Goal: Information Seeking & Learning: Learn about a topic

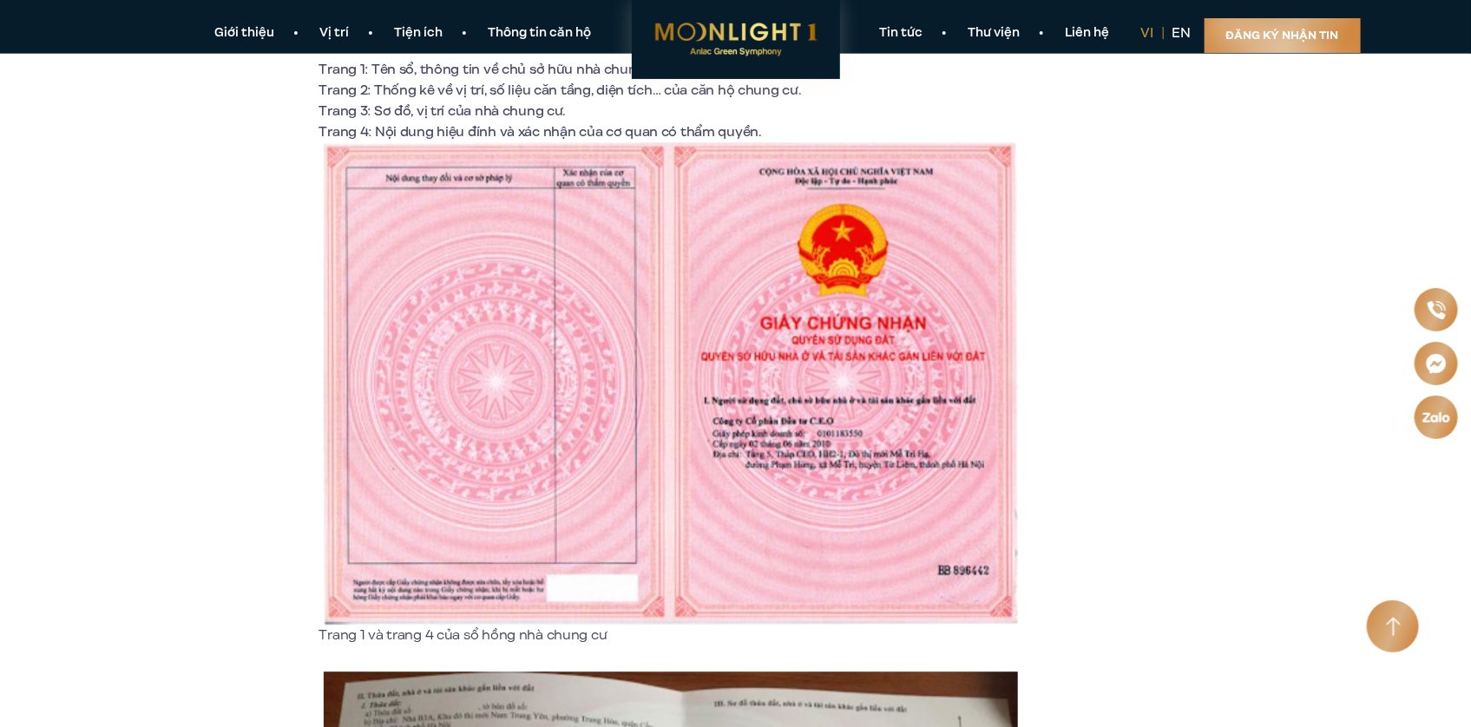
scroll to position [1823, 0]
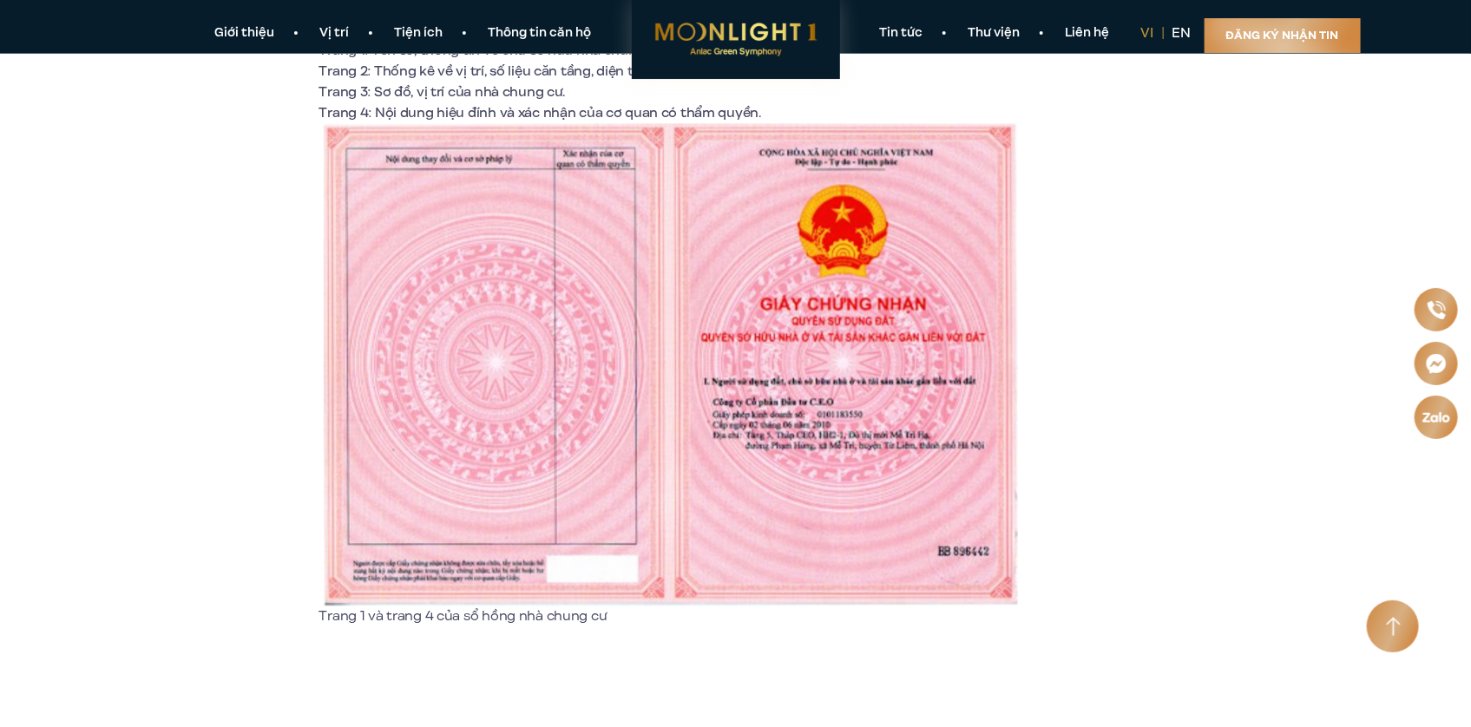
scroll to position [1823, 0]
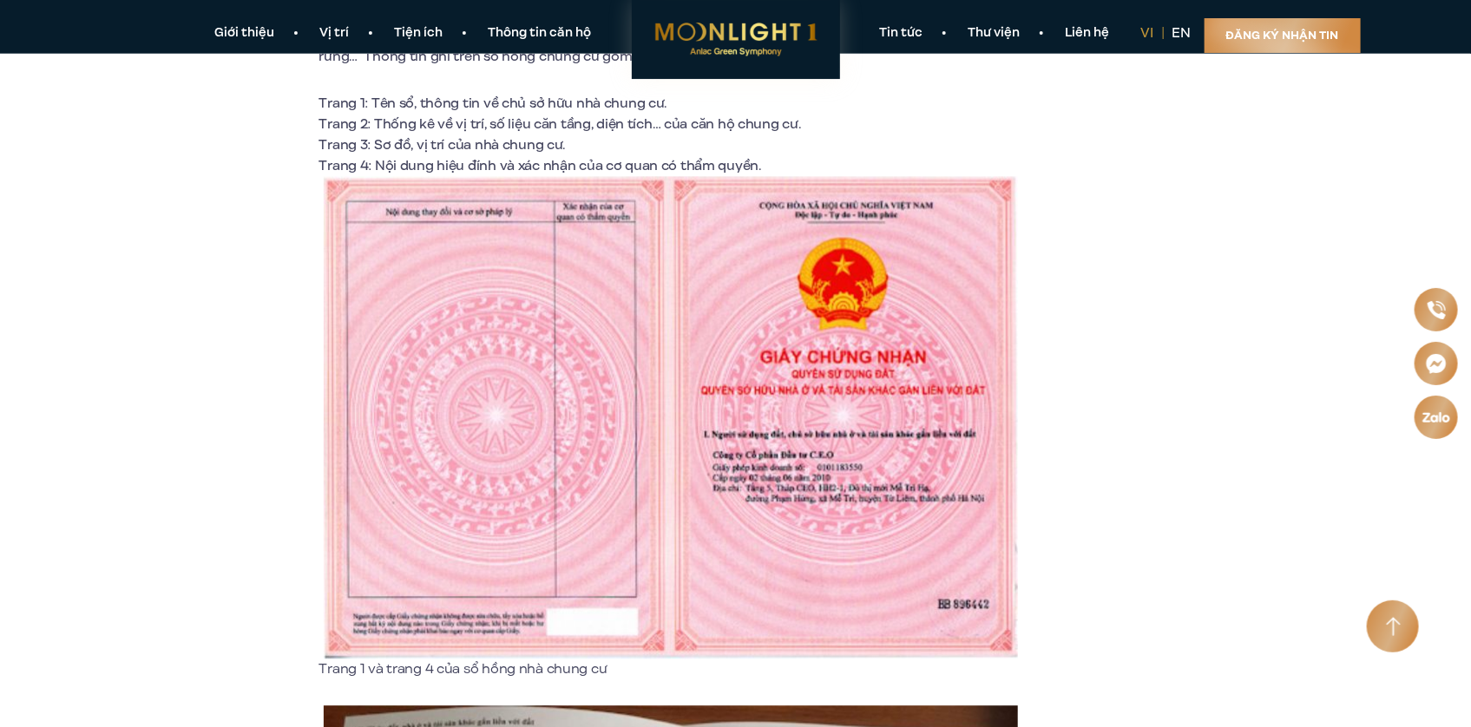
click at [853, 416] on img at bounding box center [671, 417] width 694 height 483
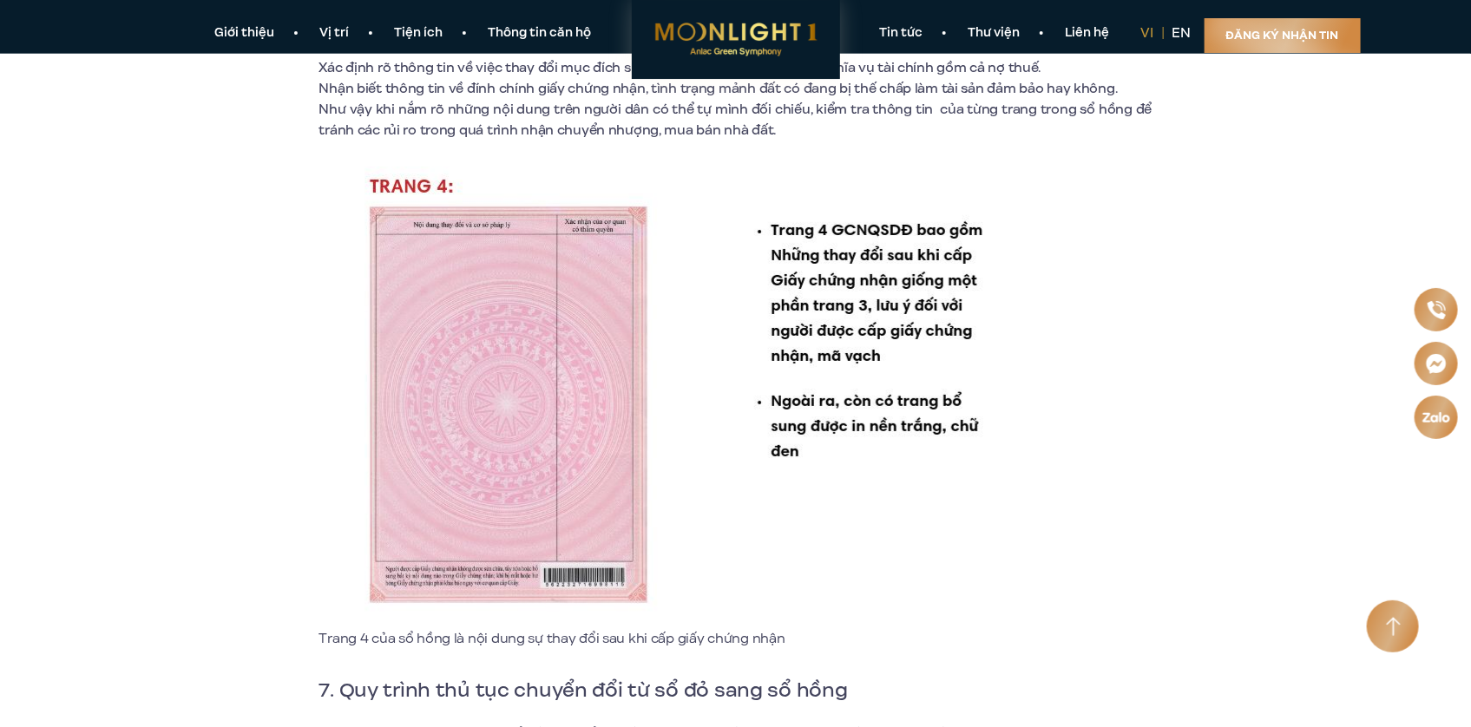
scroll to position [9723, 0]
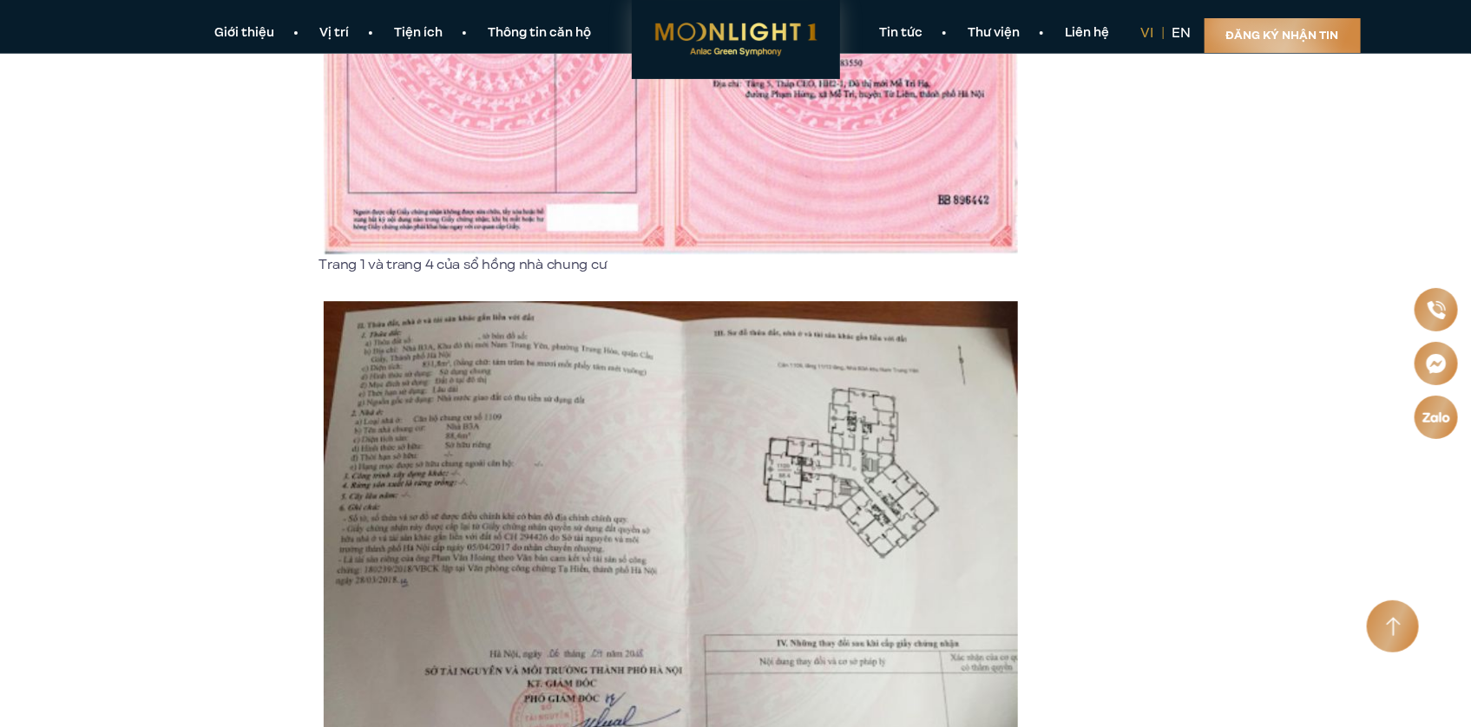
scroll to position [1418, 0]
